Goal: Information Seeking & Learning: Check status

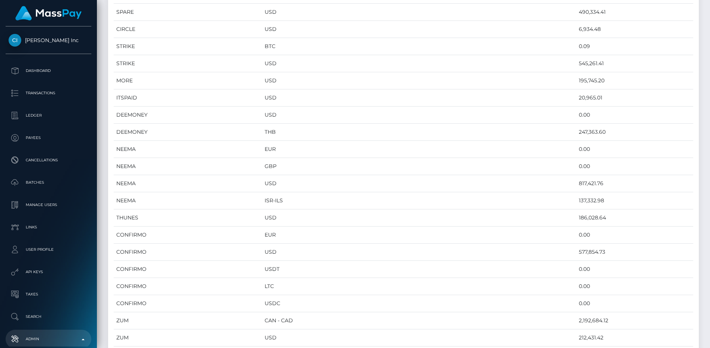
scroll to position [3656, 591]
click at [353, 141] on td "EUR" at bounding box center [419, 149] width 315 height 17
click at [423, 260] on td "USD" at bounding box center [419, 252] width 315 height 17
click at [390, 169] on td "USD" at bounding box center [419, 166] width 315 height 17
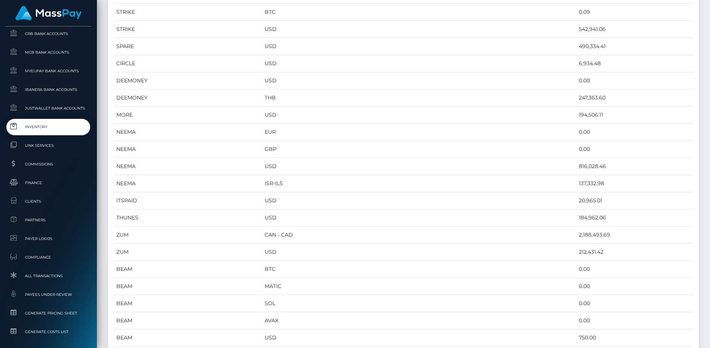
scroll to position [456, 0]
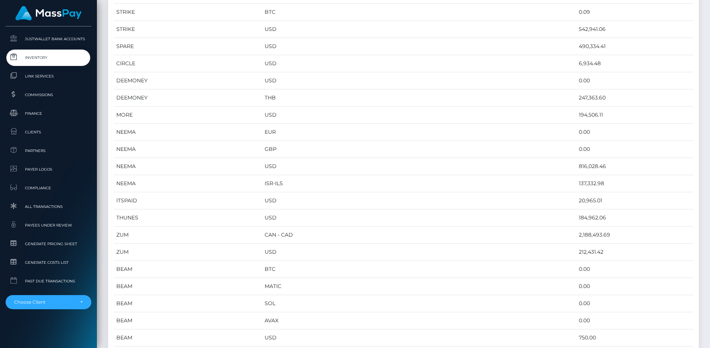
click at [63, 208] on span "All Transactions" at bounding box center [49, 206] width 80 height 9
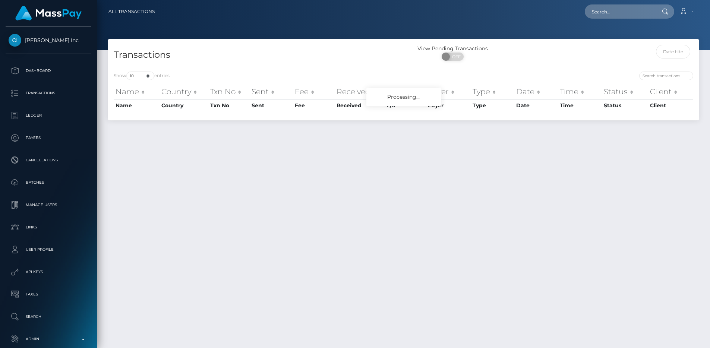
click at [360, 220] on div "Transactions View Pending Transactions ON OFF Show 10 25 50 100 250 500 1,000 3…" at bounding box center [403, 190] width 613 height 302
click at [133, 79] on select "10 25 50 100 250 500 1,000 3,500 All" at bounding box center [140, 76] width 28 height 9
select select "250"
click at [127, 72] on select "10 25 50 100 250 500 1,000 3,500 All" at bounding box center [140, 76] width 28 height 9
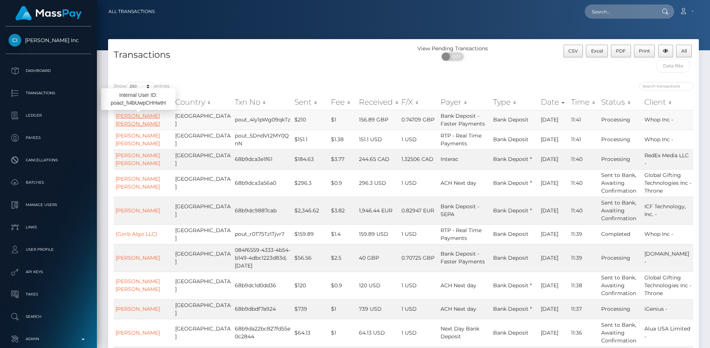
click at [144, 122] on link "MATTHEW DOUGLAS JONES" at bounding box center [138, 120] width 44 height 15
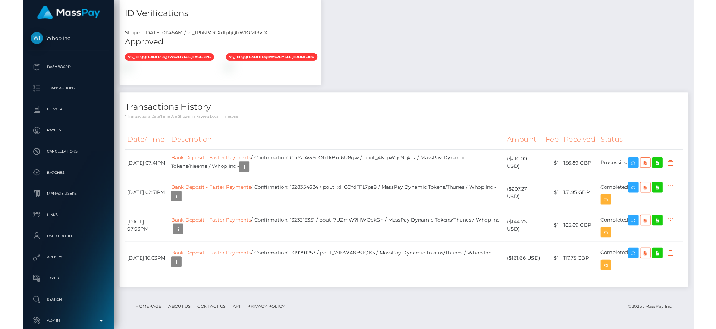
scroll to position [89, 190]
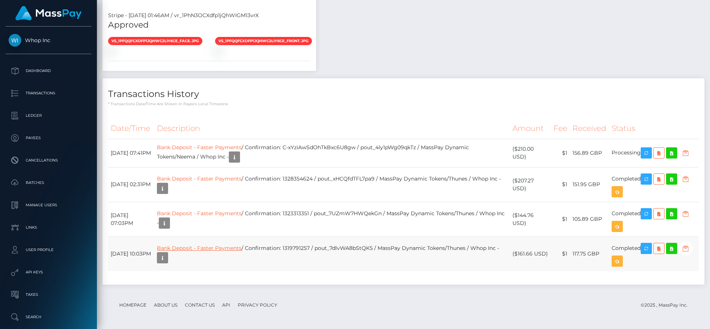
click at [228, 251] on link "Bank Deposit - Faster Payments" at bounding box center [199, 248] width 85 height 7
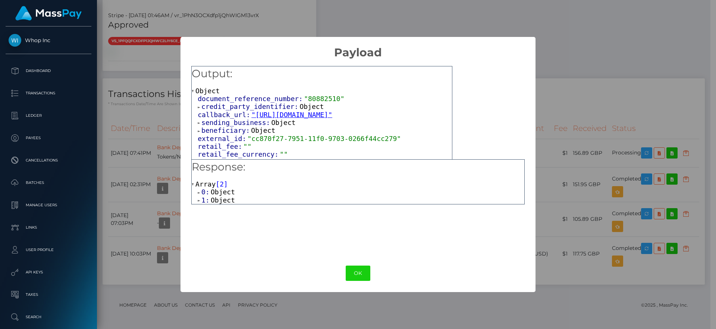
scroll to position [11, 0]
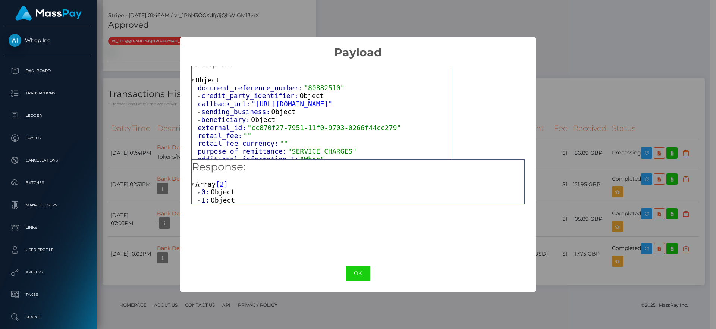
click at [242, 123] on span "beneficiary:" at bounding box center [226, 120] width 50 height 8
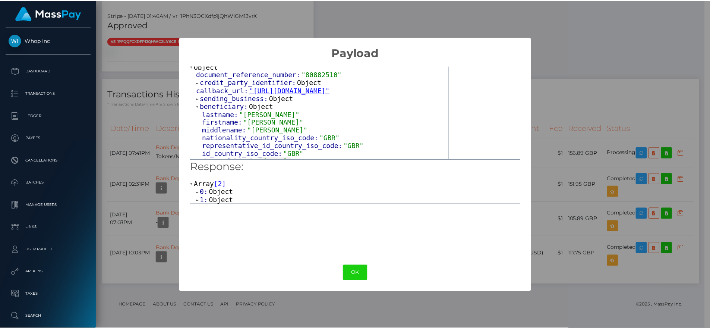
scroll to position [36, 0]
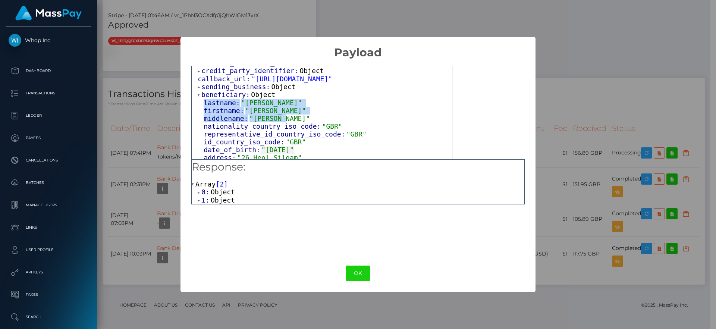
drag, startPoint x: 204, startPoint y: 112, endPoint x: 292, endPoint y: 123, distance: 89.1
click at [292, 123] on div "lastname: "JONES" firstname: "MATTHEW" middlename: "DOUGLAS" nationality_countr…" at bounding box center [325, 154] width 254 height 110
click at [290, 122] on div "middlename: "DOUGLAS"" at bounding box center [328, 118] width 248 height 8
drag, startPoint x: 289, startPoint y: 127, endPoint x: 196, endPoint y: 113, distance: 94.2
click at [196, 113] on div "document_reference_number: "80882510" credit_party_identifier: Object callback_…" at bounding box center [322, 153] width 260 height 189
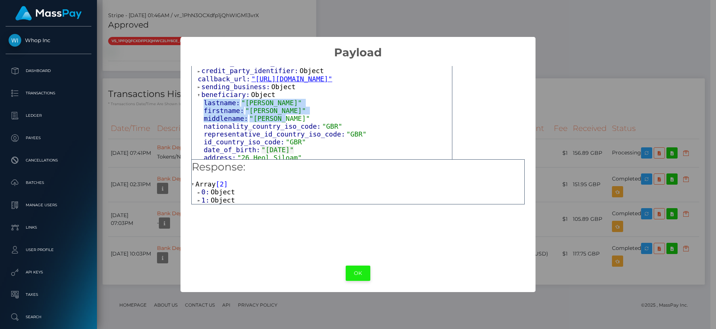
click at [368, 270] on button "OK" at bounding box center [358, 272] width 25 height 15
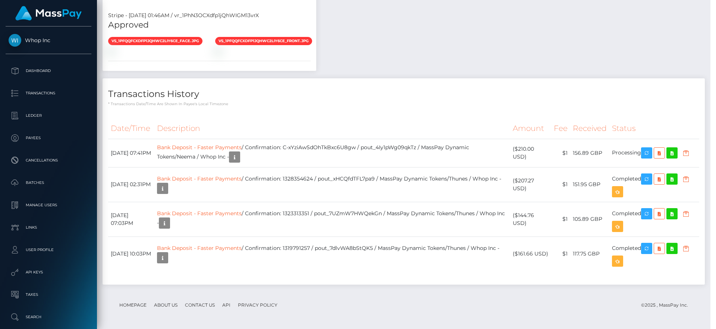
scroll to position [372710, 372610]
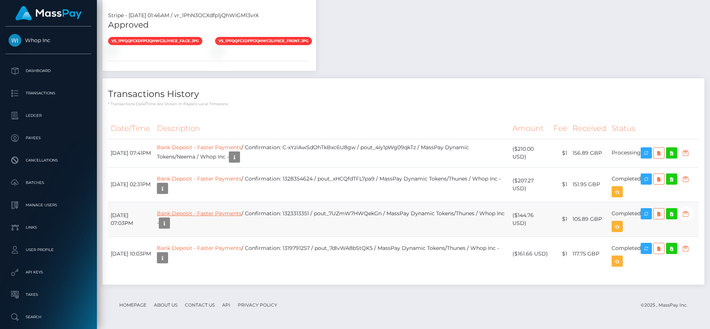
click at [199, 217] on link "Bank Deposit - Faster Payments" at bounding box center [199, 213] width 85 height 7
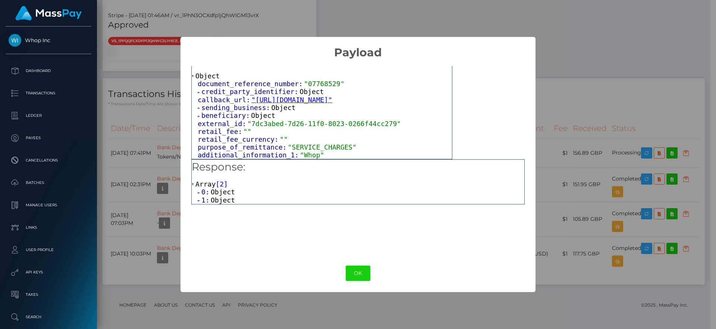
scroll to position [23, 0]
click at [216, 117] on span "beneficiary:" at bounding box center [226, 115] width 50 height 8
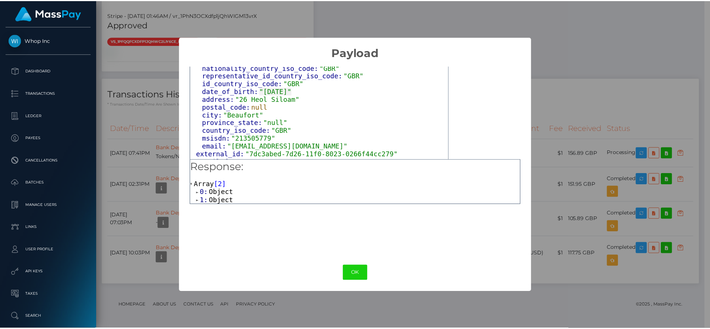
scroll to position [100, 0]
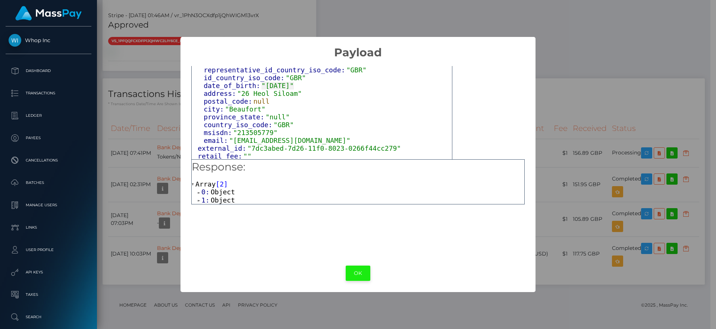
click at [362, 274] on button "OK" at bounding box center [358, 272] width 25 height 15
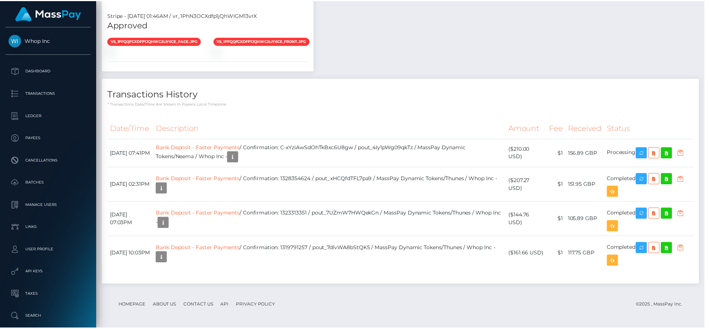
scroll to position [372710, 372610]
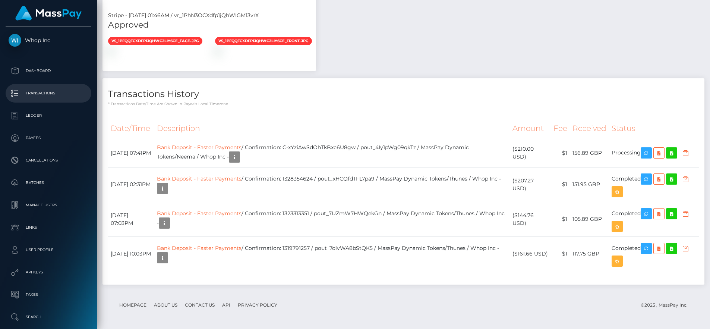
click at [57, 91] on p "Transactions" at bounding box center [49, 93] width 80 height 11
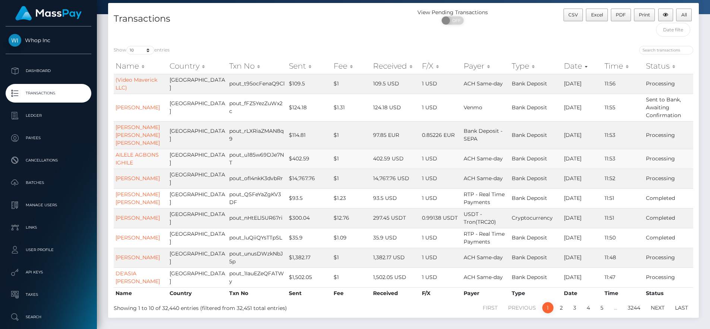
scroll to position [78, 0]
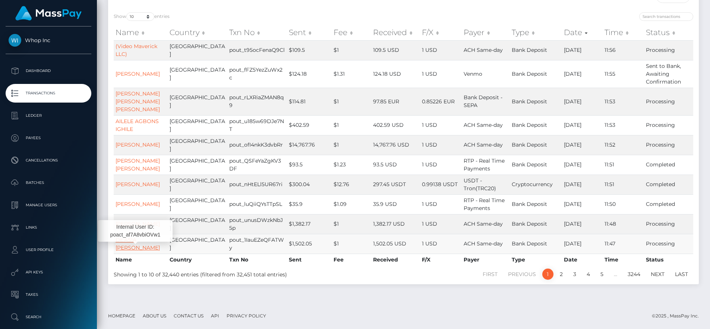
click at [143, 242] on link "DE'ASIA [PERSON_NAME]" at bounding box center [138, 243] width 44 height 15
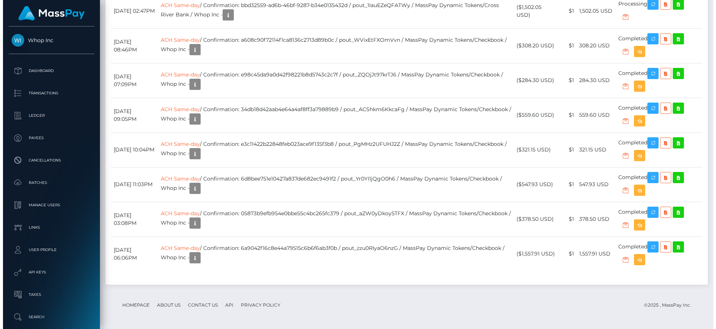
scroll to position [912, 0]
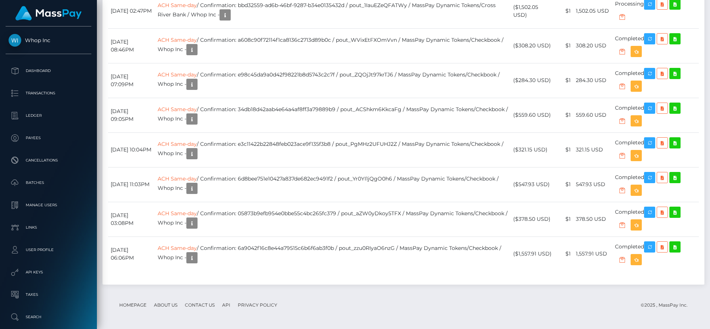
click at [197, 246] on link "ACH Same-day" at bounding box center [177, 248] width 39 height 7
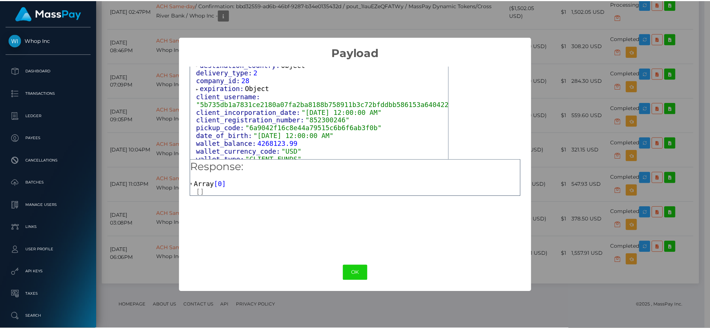
scroll to position [384, 0]
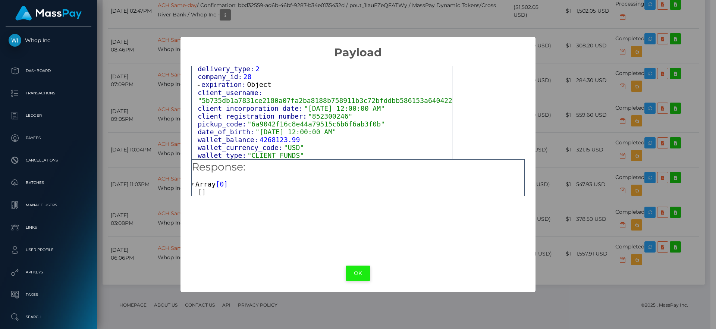
click at [360, 271] on button "OK" at bounding box center [358, 272] width 25 height 15
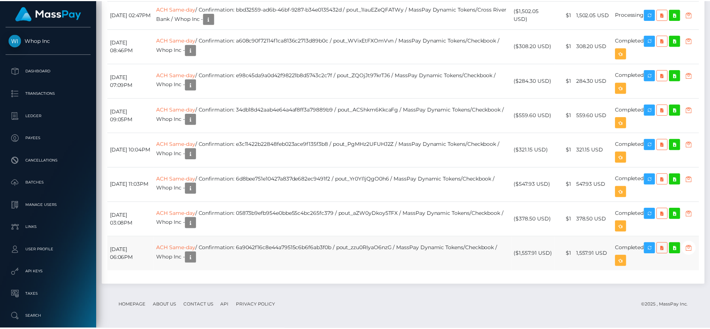
scroll to position [372710, 372610]
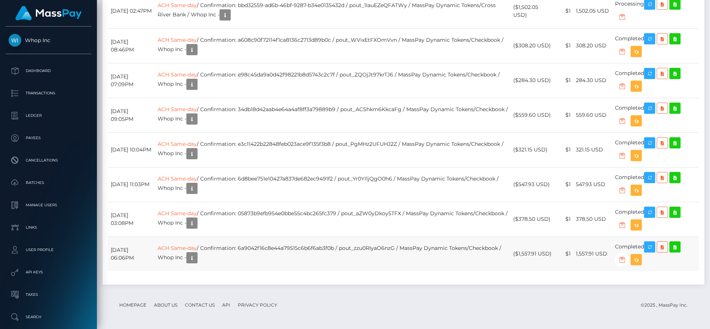
click at [359, 257] on td "ACH Same-day / Confirmation: 6a9042f16c8e44a79515c6b6f6ab3f0b / pout_zzu0RIyaO6…" at bounding box center [333, 253] width 356 height 35
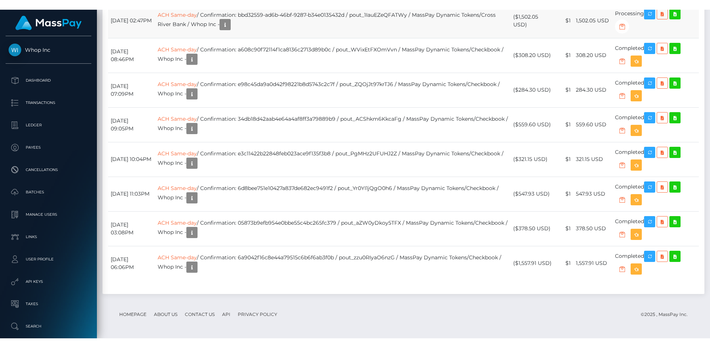
scroll to position [892, 0]
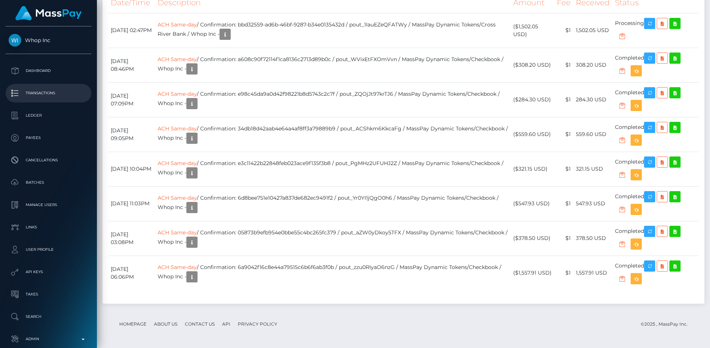
click at [39, 91] on p "Transactions" at bounding box center [49, 93] width 80 height 11
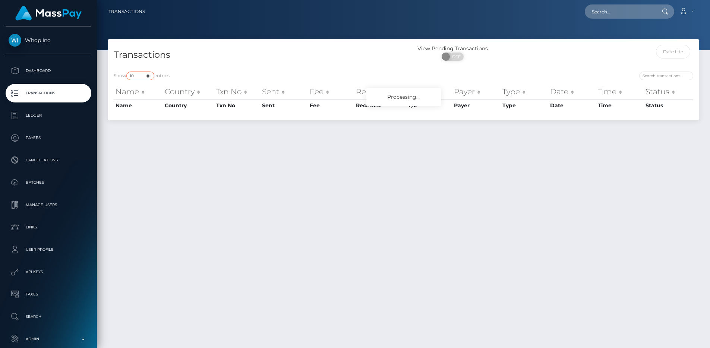
click at [144, 74] on select "10 25 50 100 250 500 1,000 3,500 All" at bounding box center [140, 76] width 28 height 9
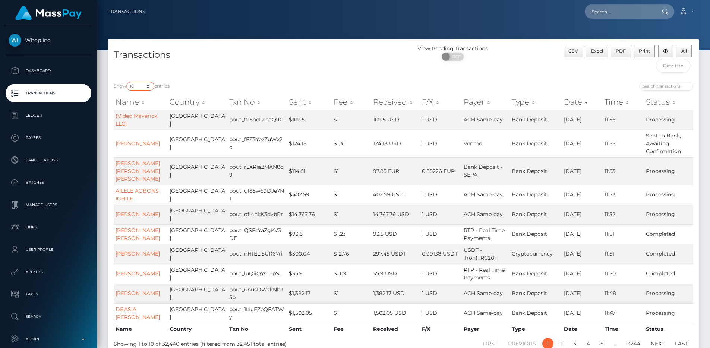
select select "250"
click at [127, 82] on select "10 25 50 100 250 500 1,000 3,500 All" at bounding box center [140, 86] width 28 height 9
click at [193, 53] on h4 "Transactions" at bounding box center [256, 54] width 284 height 13
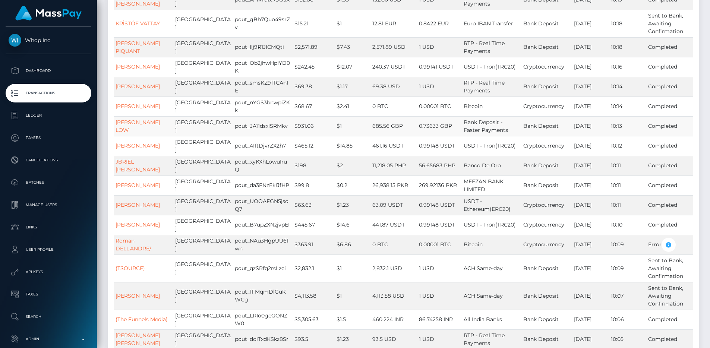
scroll to position [3125, 0]
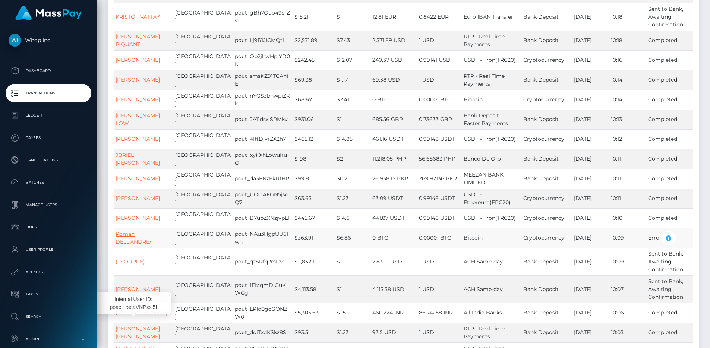
click at [148, 245] on link "Roman DELL'ANDRE/" at bounding box center [134, 238] width 36 height 15
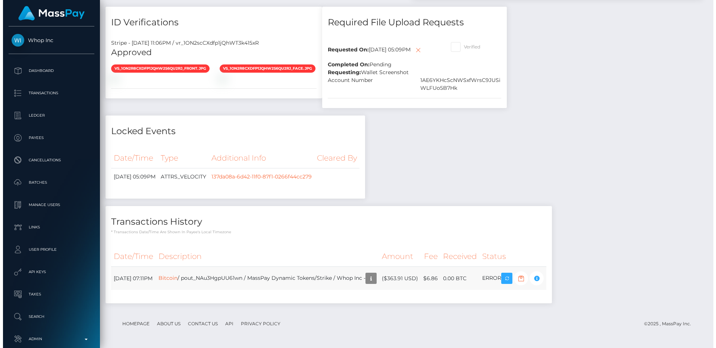
scroll to position [89, 190]
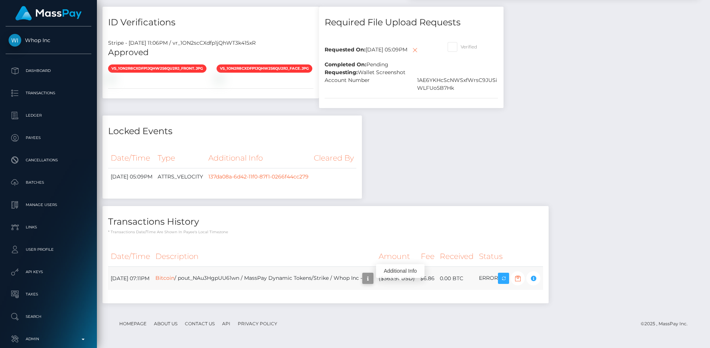
click at [372, 276] on icon "button" at bounding box center [367, 278] width 9 height 9
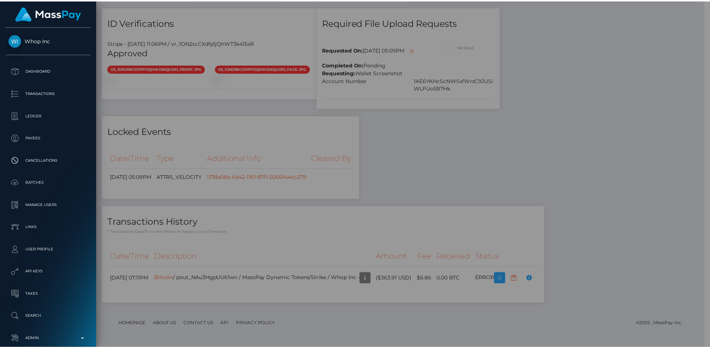
scroll to position [372710, 372610]
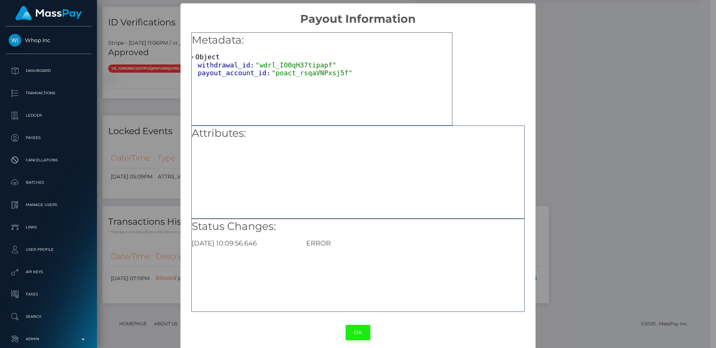
click at [363, 328] on button "OK" at bounding box center [358, 332] width 25 height 15
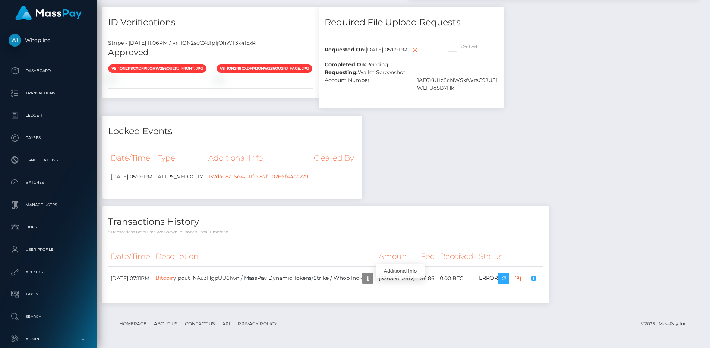
click at [223, 39] on div "Stripe - [DATE] 11:06PM / vr_1ON2scCXdfp1jQhWT3k415xR" at bounding box center [211, 43] width 217 height 8
copy div "vr_1ON2scCXdfp1jQhWT3k415xR"
click at [430, 152] on div "Payee Attributes Payer Name Label Value [GEOGRAPHIC_DATA] / Bitcoin 86d07557-07…" at bounding box center [404, 27] width 602 height 569
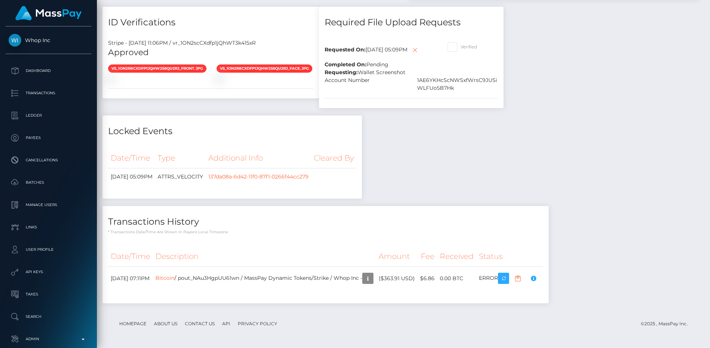
click at [460, 116] on div "Required File Upload Requests Requested On: September 4, 2025 05:09PM Completed…" at bounding box center [412, 61] width 196 height 109
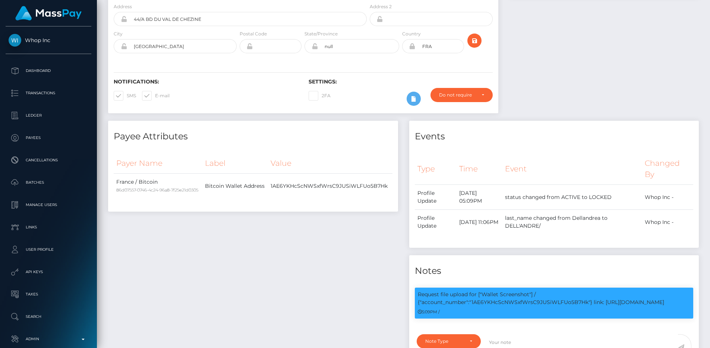
scroll to position [0, 0]
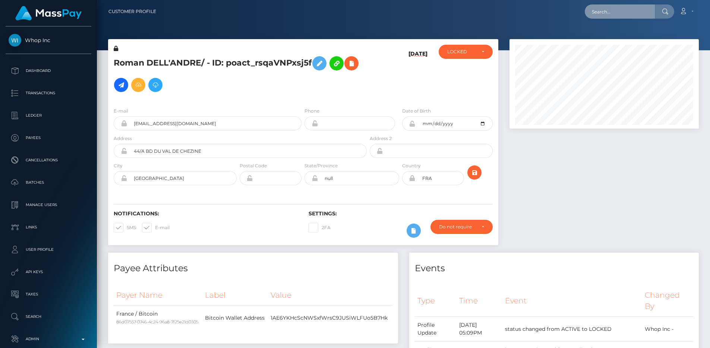
click at [614, 12] on input "text" at bounding box center [620, 11] width 70 height 14
paste input "poact_T1JktwOm7j7I"
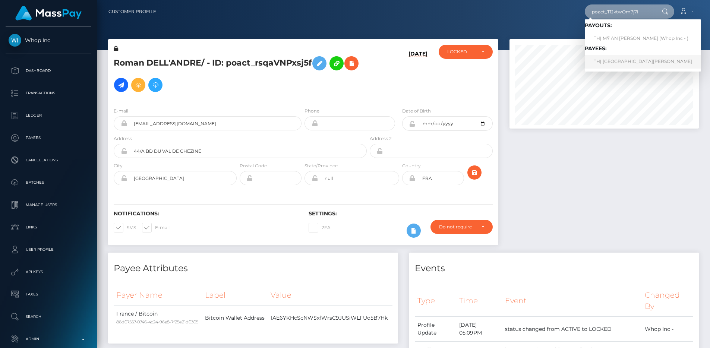
type input "poact_T1JktwOm7j7I"
click at [613, 59] on link "THỊ MỸ AN LÂM" at bounding box center [643, 62] width 116 height 14
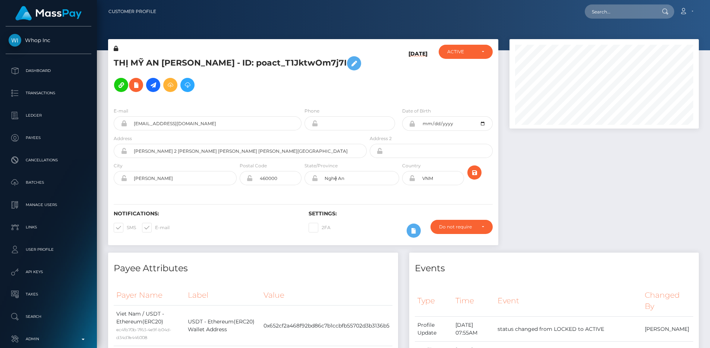
scroll to position [89, 190]
click at [259, 85] on h5 "THỊ MỸ AN [PERSON_NAME] - ID: poact_T1JktwOm7j7I" at bounding box center [238, 74] width 249 height 43
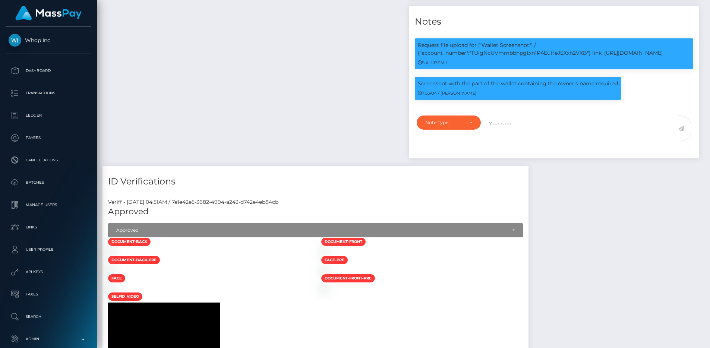
scroll to position [0, 0]
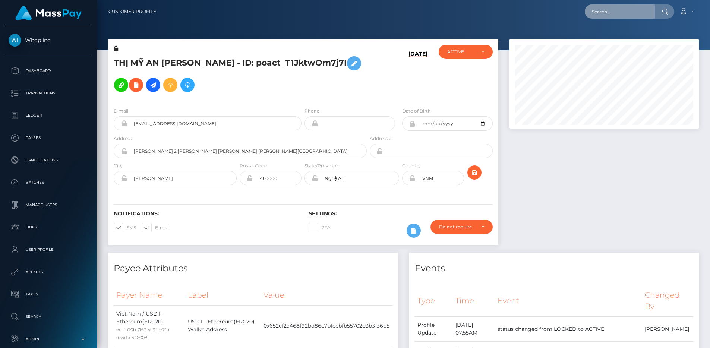
click at [622, 13] on input "text" at bounding box center [620, 11] width 70 height 14
paste input "poact_InobCzz5yyIS"
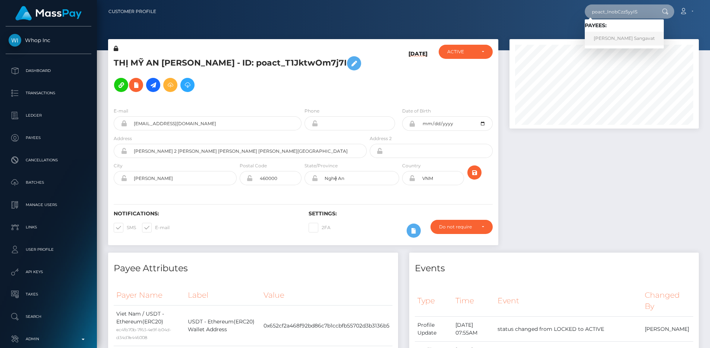
type input "poact_InobCzz5yyIS"
click at [600, 39] on link "Kushal Sangavat" at bounding box center [624, 39] width 79 height 14
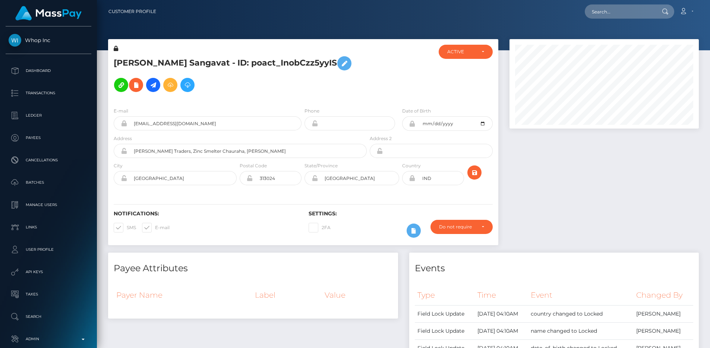
scroll to position [89, 190]
click at [288, 103] on div "E-mail [EMAIL_ADDRESS][DOMAIN_NAME] Phone Address" at bounding box center [303, 146] width 390 height 91
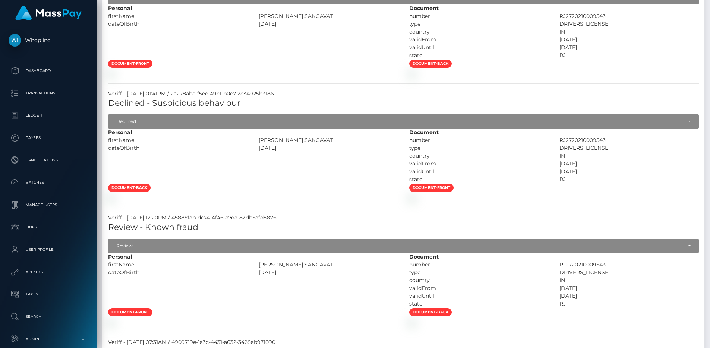
scroll to position [423, 0]
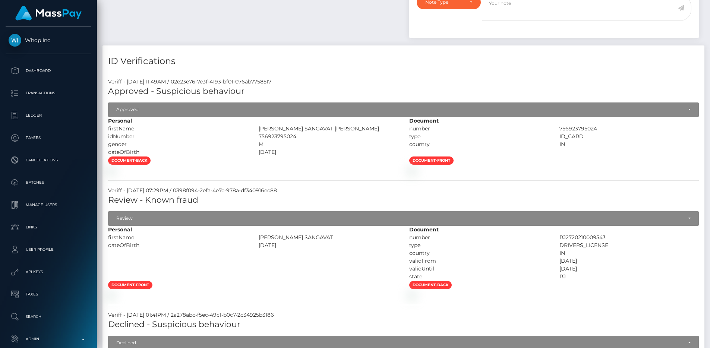
drag, startPoint x: 299, startPoint y: 80, endPoint x: 195, endPoint y: 81, distance: 104.0
click at [195, 81] on div "Veriff - [DATE] 11:49AM / 02e23e76-7e3f-4193-bf01-076ab7758517" at bounding box center [404, 82] width 602 height 8
copy div "02e23e76-7e3f-4193-bf01-076ab7758517"
